Goal: Information Seeking & Learning: Learn about a topic

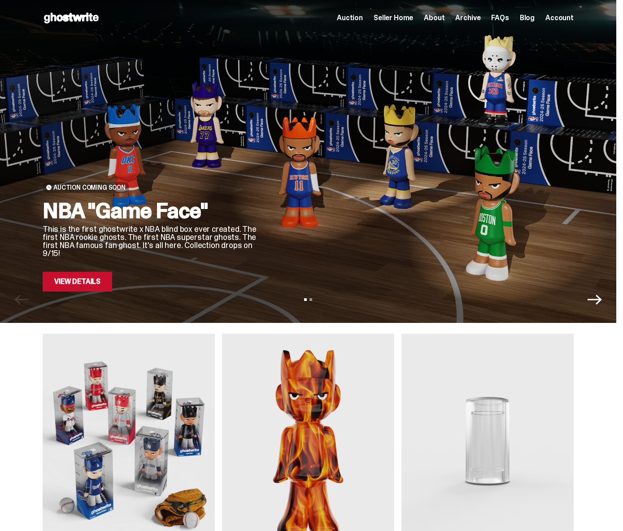
click at [68, 294] on div "View slide 1 View slide 2" at bounding box center [308, 299] width 616 height 14
click at [70, 286] on link "View Details" at bounding box center [78, 282] width 70 height 20
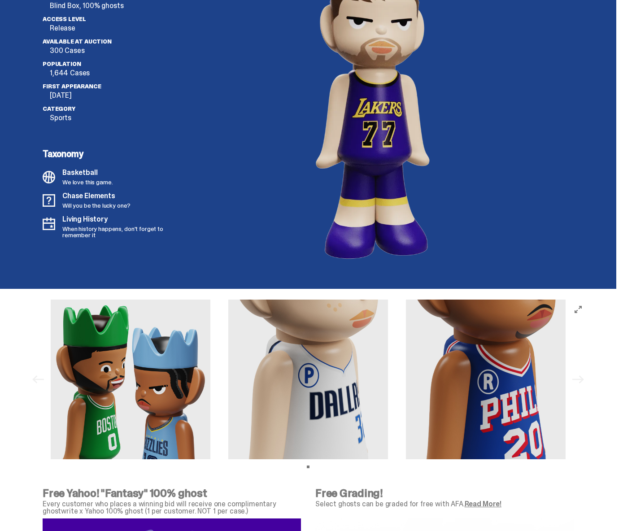
scroll to position [2741, 0]
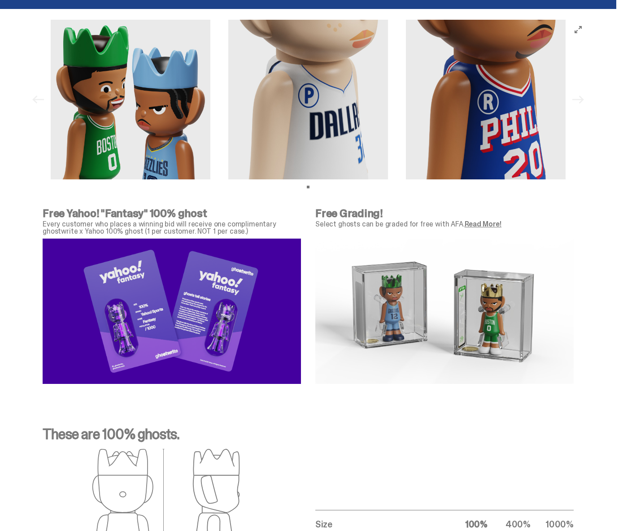
click at [228, 84] on img at bounding box center [308, 100] width 160 height 160
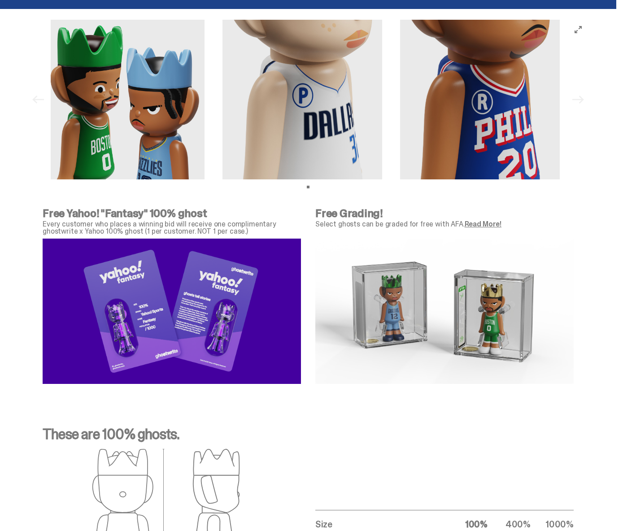
click at [426, 108] on div at bounding box center [302, 100] width 515 height 160
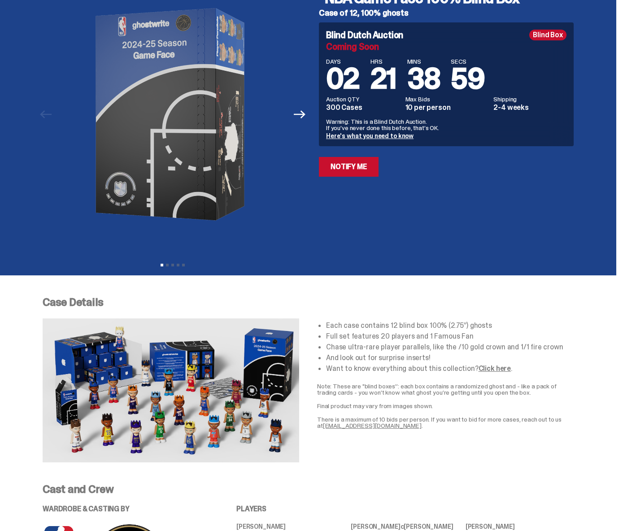
scroll to position [0, 0]
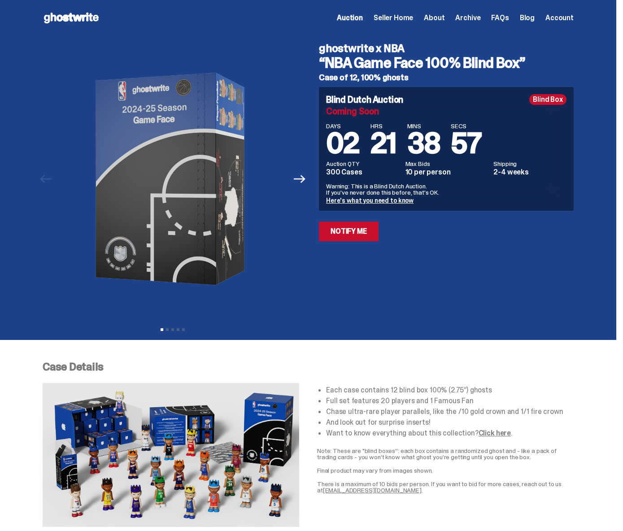
click at [489, 245] on div "ghostwrite x NBA “NBA Game Face 100% Blind Box” Case of 12, 100% ghosts Blind D…" at bounding box center [440, 179] width 265 height 286
drag, startPoint x: 383, startPoint y: 100, endPoint x: 333, endPoint y: 39, distance: 78.7
click at [333, 39] on div "ghostwrite x NBA “NBA Game Face 100% Blind Box” Case of 12, 100% ghosts Blind D…" at bounding box center [440, 179] width 265 height 286
click at [370, 83] on div "ghostwrite x NBA “NBA Game Face 100% Blind Box” Case of 12, 100% ghosts Blind D…" at bounding box center [440, 179] width 265 height 286
drag, startPoint x: 385, startPoint y: 126, endPoint x: 492, endPoint y: 289, distance: 194.0
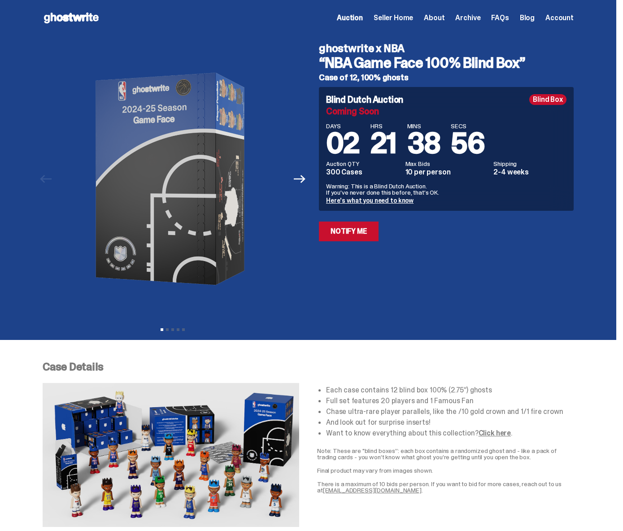
click at [492, 289] on div "ghostwrite x NBA “NBA Game Face 100% Blind Box” Case of 12, 100% ghosts Blind D…" at bounding box center [440, 179] width 265 height 286
click at [485, 280] on div "ghostwrite x NBA “NBA Game Face 100% Blind Box” Case of 12, 100% ghosts Blind D…" at bounding box center [440, 179] width 265 height 286
drag, startPoint x: 439, startPoint y: 260, endPoint x: 333, endPoint y: 73, distance: 214.9
click at [334, 77] on div "ghostwrite x NBA “NBA Game Face 100% Blind Box” Case of 12, 100% ghosts Blind D…" at bounding box center [440, 179] width 265 height 286
click at [303, 39] on div at bounding box center [173, 179] width 260 height 286
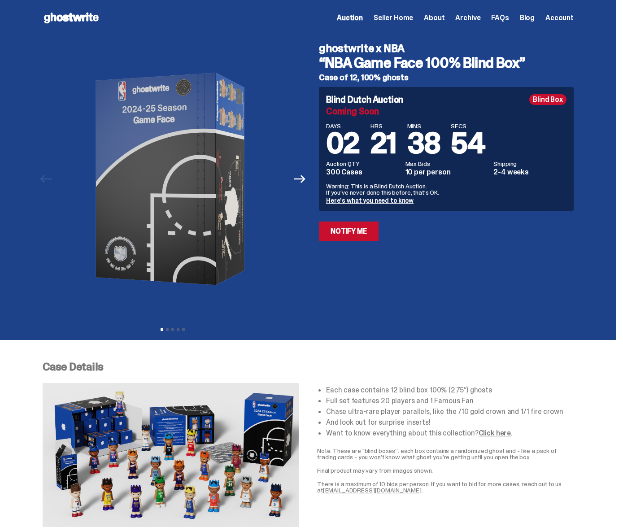
drag, startPoint x: 389, startPoint y: 157, endPoint x: 452, endPoint y: 257, distance: 117.6
click at [452, 257] on div "Previous Next View slide 1 View slide 2 View slide 3 View slide 4 View slide 5 …" at bounding box center [308, 188] width 531 height 304
click at [452, 257] on div "ghostwrite x NBA “NBA Game Face 100% Blind Box” Case of 12, 100% ghosts Blind D…" at bounding box center [440, 179] width 265 height 286
drag, startPoint x: 403, startPoint y: 196, endPoint x: 300, endPoint y: 16, distance: 207.5
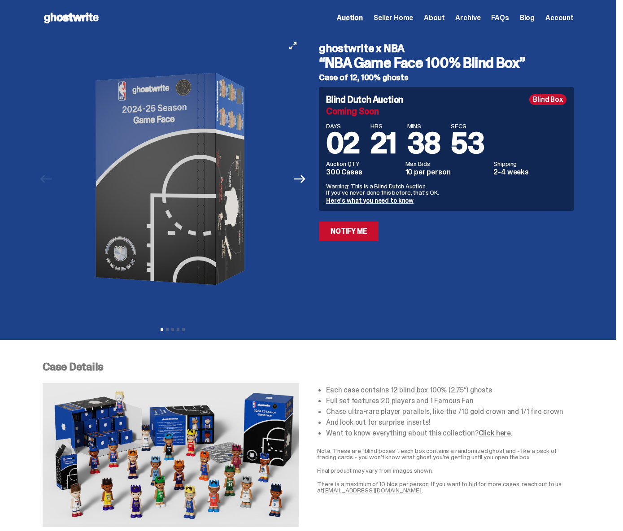
click at [296, 63] on div at bounding box center [173, 179] width 260 height 286
drag, startPoint x: 352, startPoint y: 85, endPoint x: 452, endPoint y: 247, distance: 189.8
click at [452, 247] on div "ghostwrite x NBA “NBA Game Face 100% Blind Box” Case of 12, 100% ghosts Blind D…" at bounding box center [440, 179] width 265 height 286
drag, startPoint x: 418, startPoint y: 248, endPoint x: 309, endPoint y: 53, distance: 222.7
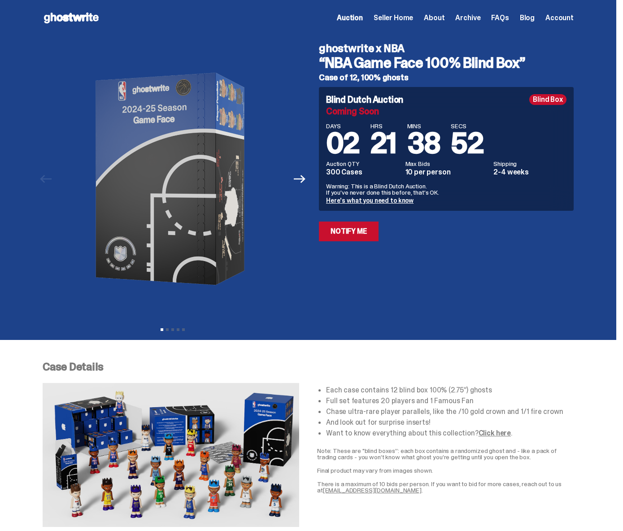
click at [309, 54] on div "Previous Next View slide 1 View slide 2 View slide 3 View slide 4 View slide 5 …" at bounding box center [308, 188] width 531 height 304
click at [308, 53] on div "Previous Next View slide 1 View slide 2 View slide 3 View slide 4 View slide 5" at bounding box center [175, 179] width 265 height 286
drag, startPoint x: 312, startPoint y: 72, endPoint x: 401, endPoint y: 253, distance: 201.4
click at [401, 253] on div "Previous Next View slide 1 View slide 2 View slide 3 View slide 4 View slide 5 …" at bounding box center [308, 188] width 531 height 304
click at [396, 242] on div "ghostwrite x NBA “NBA Game Face 100% Blind Box” Case of 12, 100% ghosts Blind D…" at bounding box center [440, 179] width 265 height 286
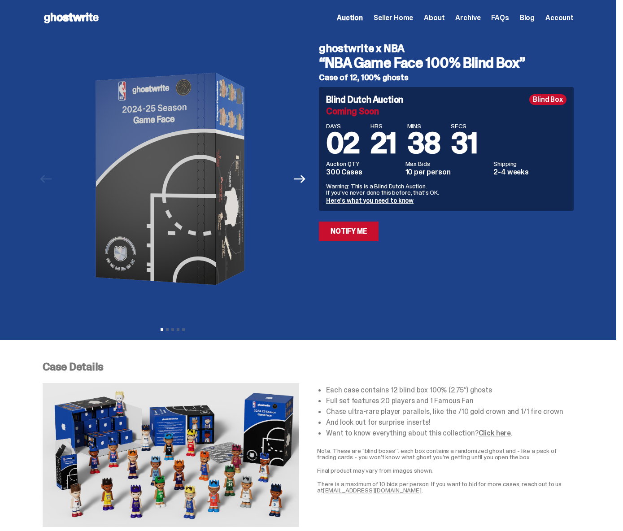
click at [398, 250] on div "ghostwrite x NBA “NBA Game Face 100% Blind Box” Case of 12, 100% ghosts Blind D…" at bounding box center [440, 179] width 265 height 286
